Goal: Information Seeking & Learning: Learn about a topic

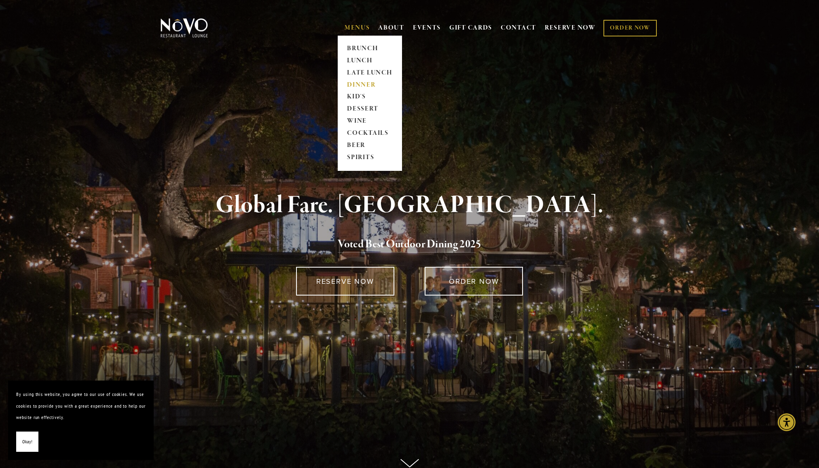
click at [360, 83] on link "DINNER" at bounding box center [370, 85] width 51 height 12
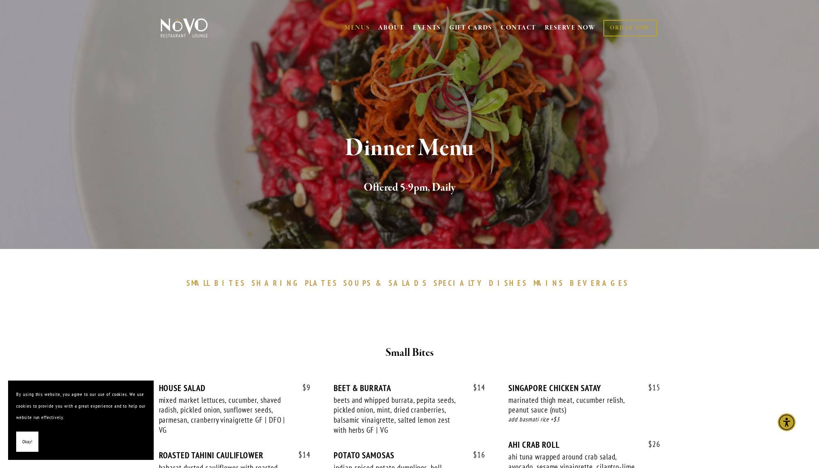
click at [372, 283] on span "SOUPS" at bounding box center [357, 283] width 28 height 10
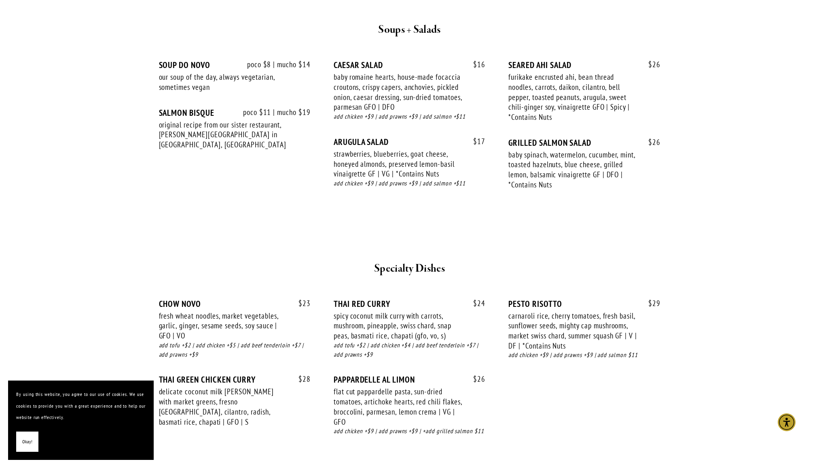
scroll to position [883, 0]
